Goal: Information Seeking & Learning: Understand process/instructions

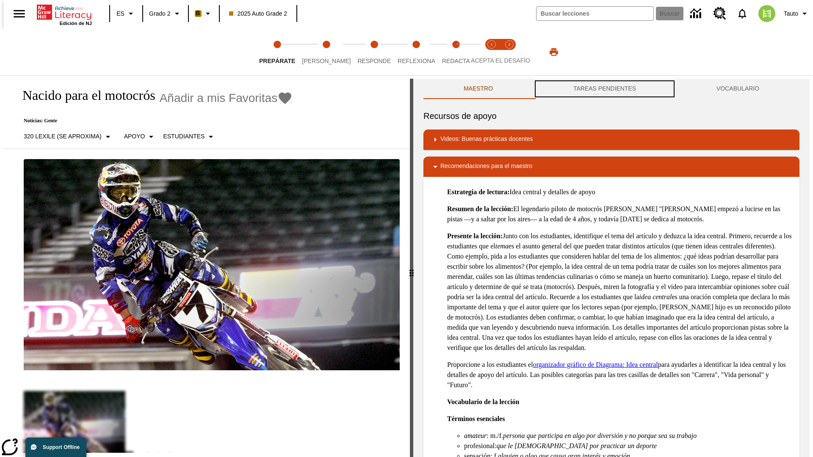
click at [605, 89] on button "TAREAS PENDIENTES" at bounding box center [604, 89] width 143 height 20
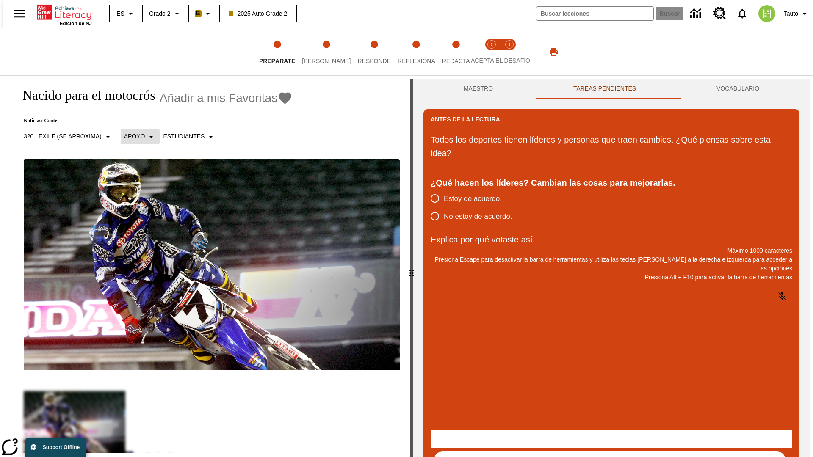
click at [136, 136] on p "Apoyo" at bounding box center [134, 136] width 21 height 9
click at [149, 186] on p "Apoyo" at bounding box center [149, 186] width 50 height 9
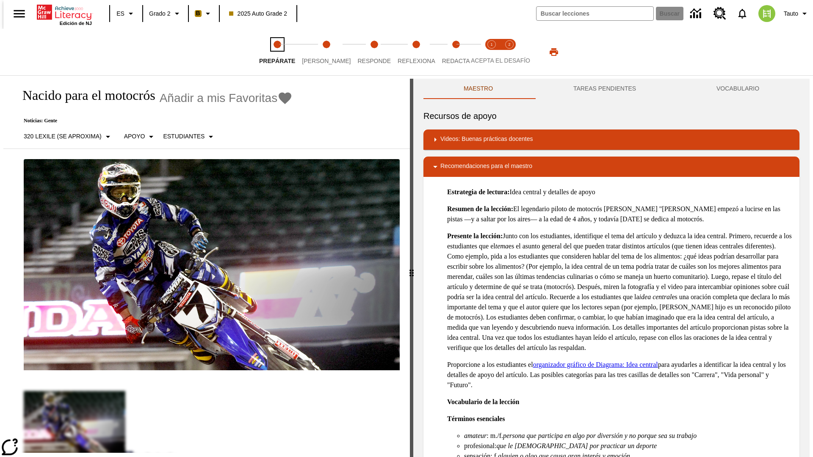
click at [277, 52] on span "Prepárate" at bounding box center [277, 57] width 36 height 15
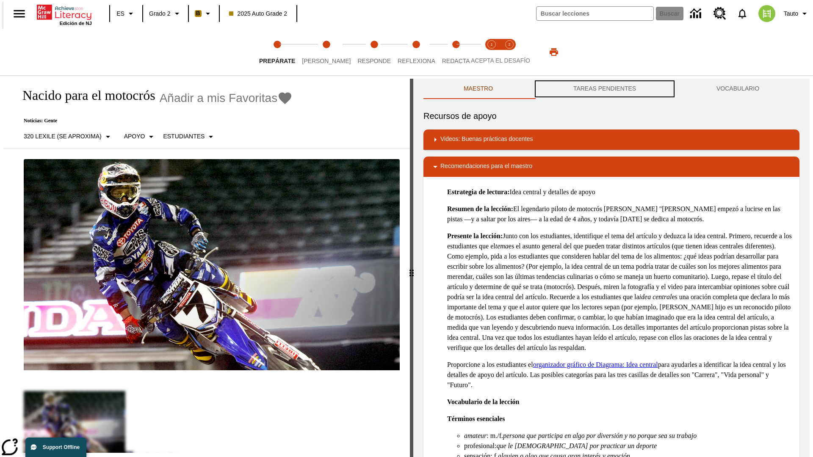
click at [605, 89] on button "TAREAS PENDIENTES" at bounding box center [604, 89] width 143 height 20
